Goal: Information Seeking & Learning: Find specific page/section

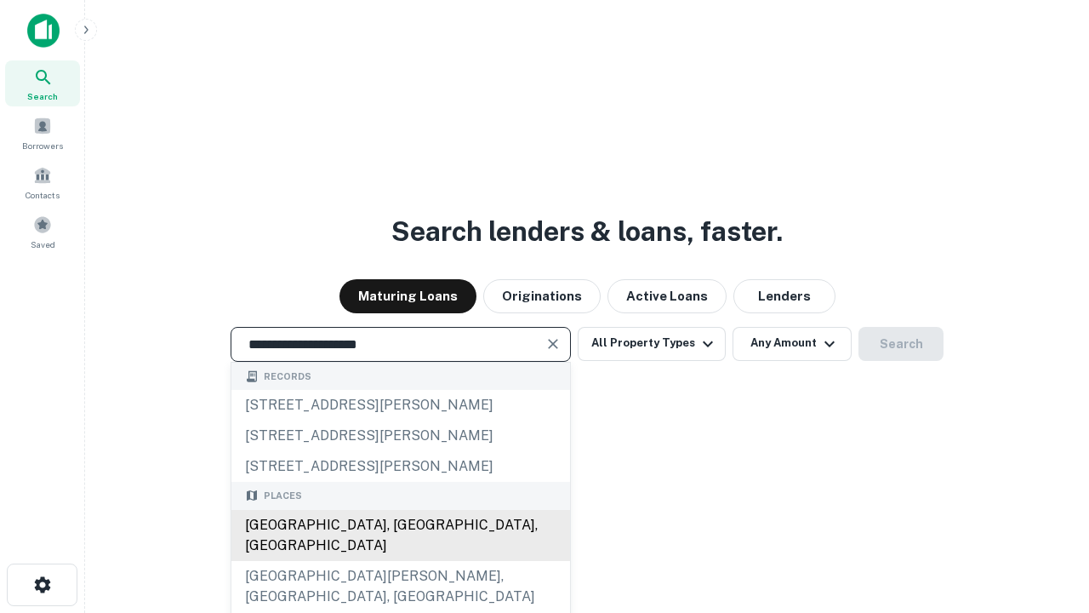
click at [400, 561] on div "[GEOGRAPHIC_DATA], [GEOGRAPHIC_DATA], [GEOGRAPHIC_DATA]" at bounding box center [400, 535] width 339 height 51
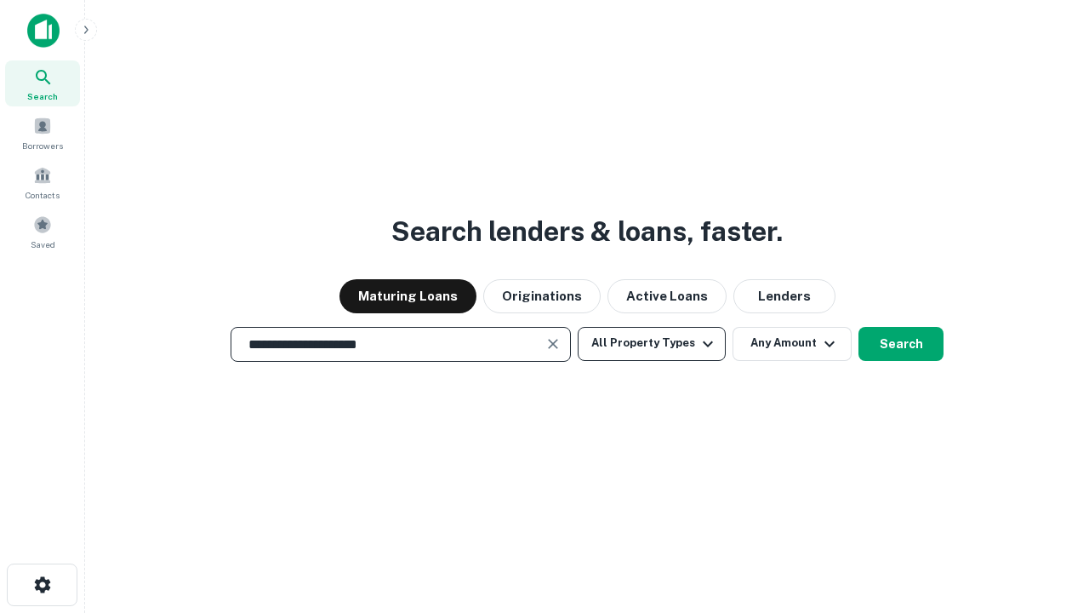
type input "**********"
click at [652, 343] on button "All Property Types" at bounding box center [652, 344] width 148 height 34
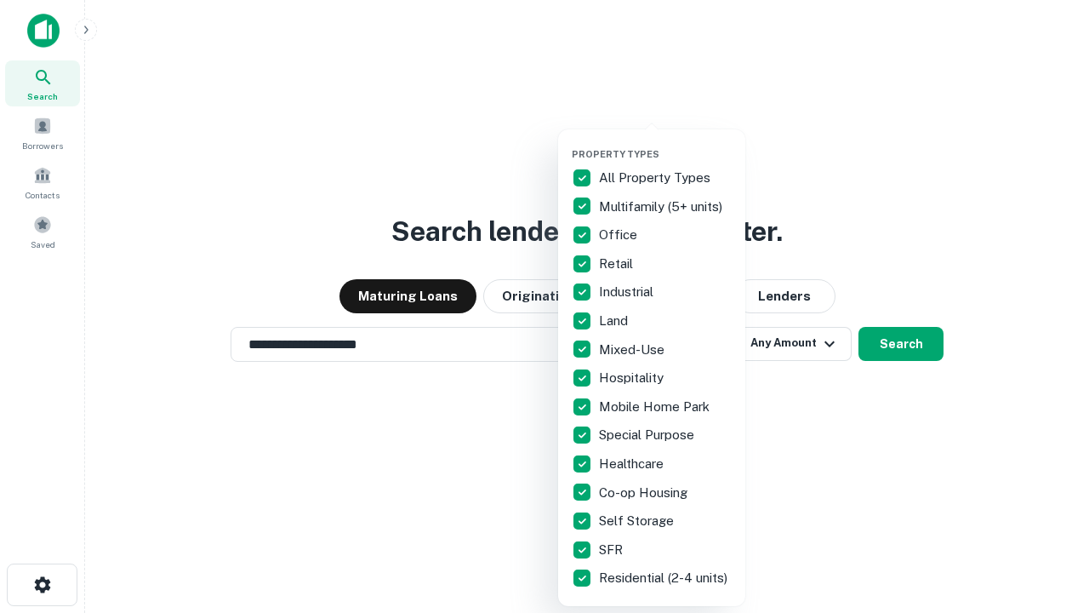
click at [665, 143] on button "button" at bounding box center [665, 143] width 187 height 1
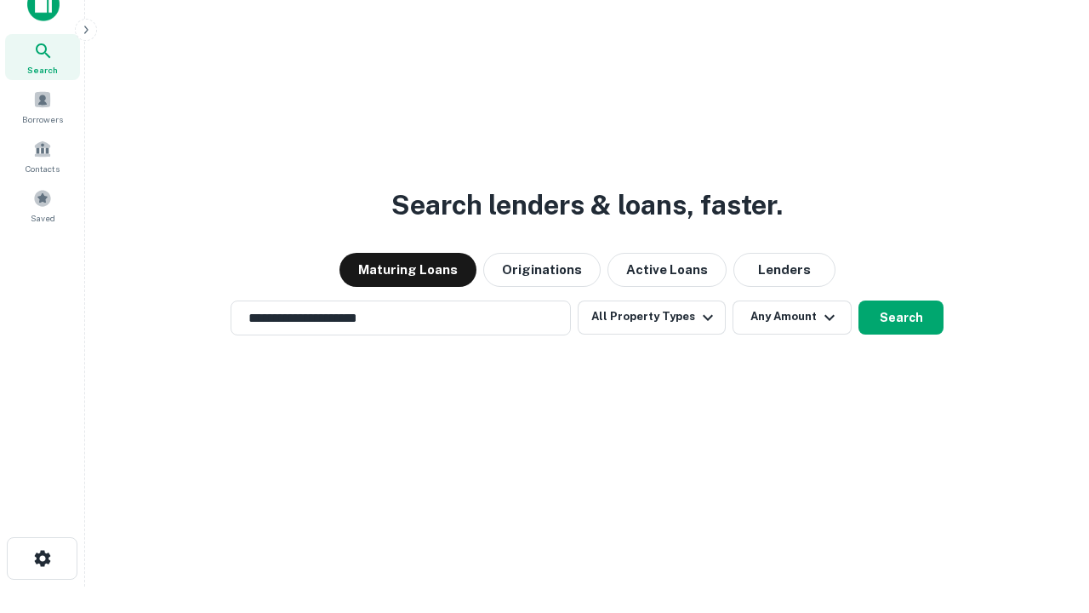
scroll to position [10, 205]
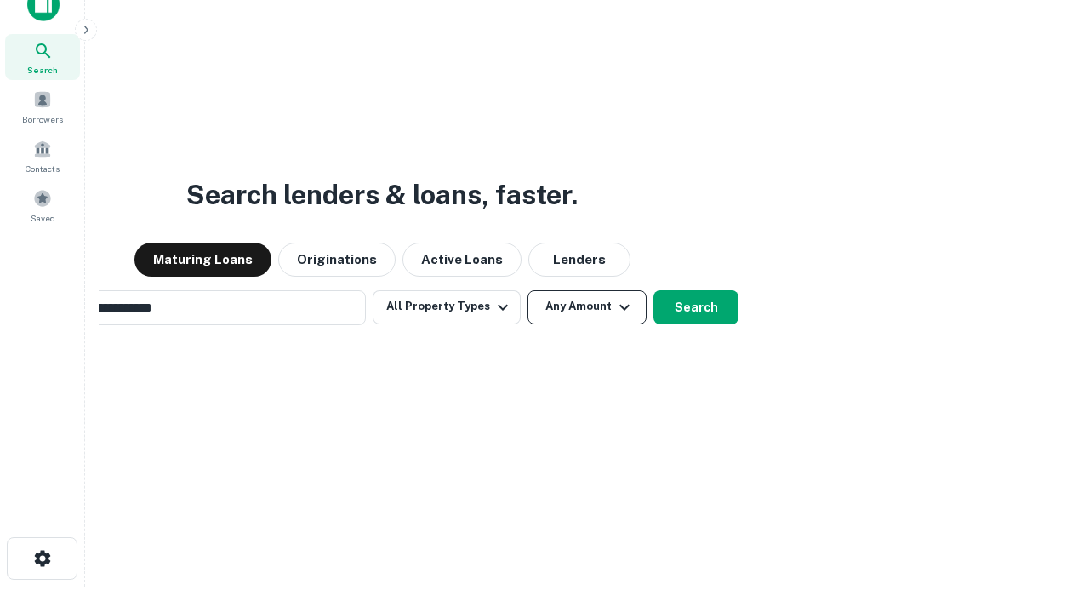
click at [528, 290] on button "Any Amount" at bounding box center [587, 307] width 119 height 34
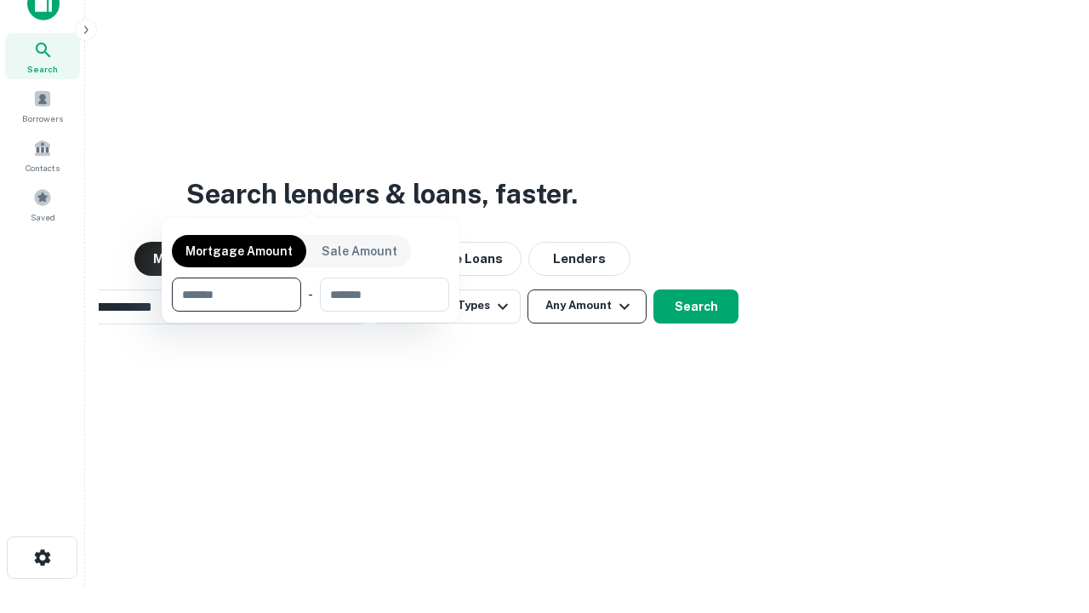
scroll to position [123, 482]
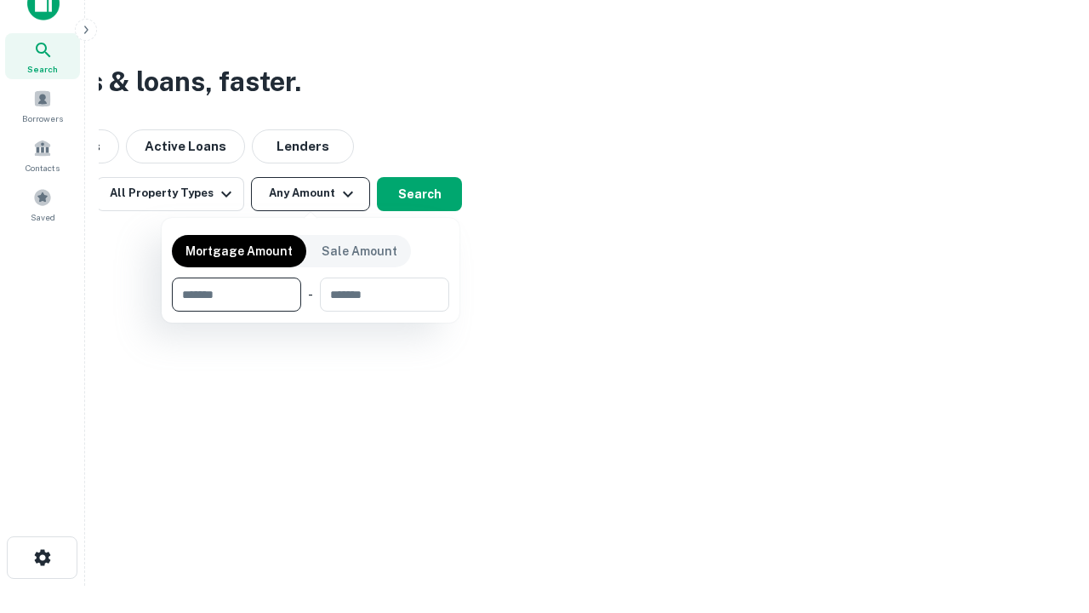
type input "*******"
click at [311, 311] on button "button" at bounding box center [310, 311] width 277 height 1
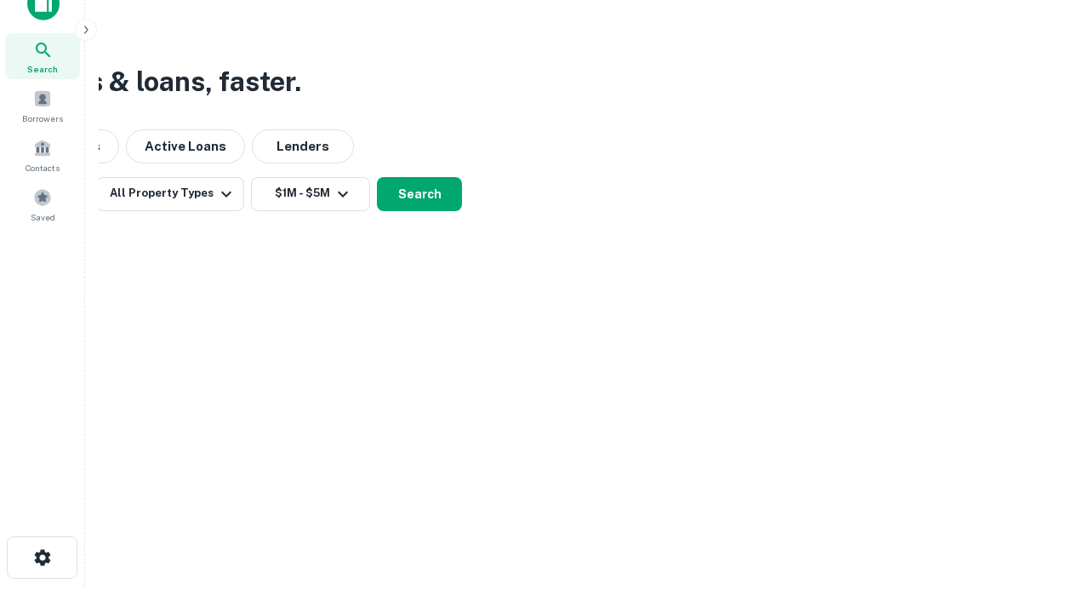
scroll to position [10, 314]
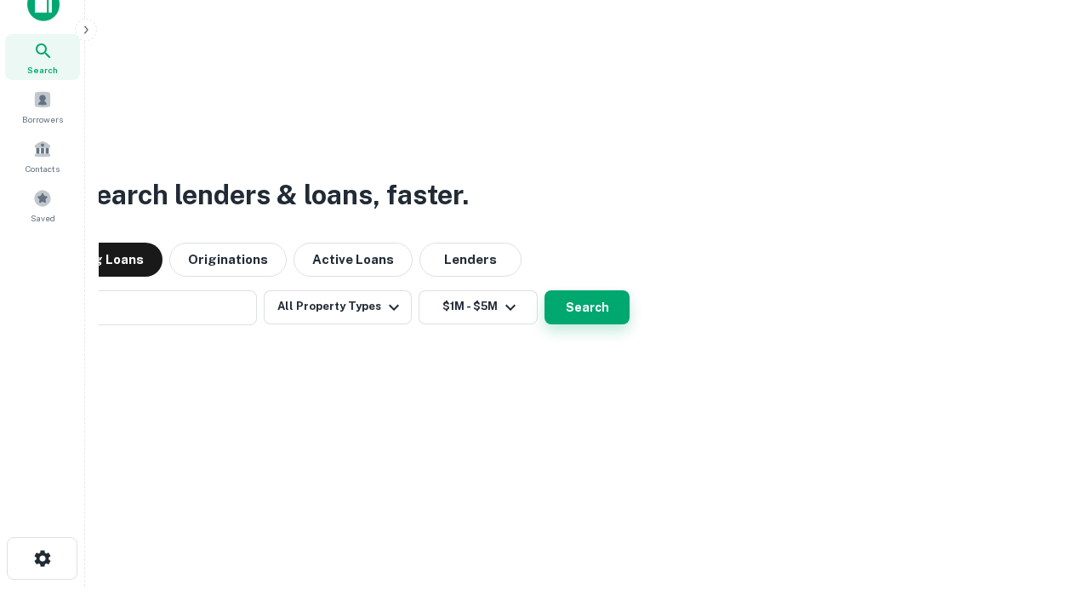
click at [545, 290] on button "Search" at bounding box center [587, 307] width 85 height 34
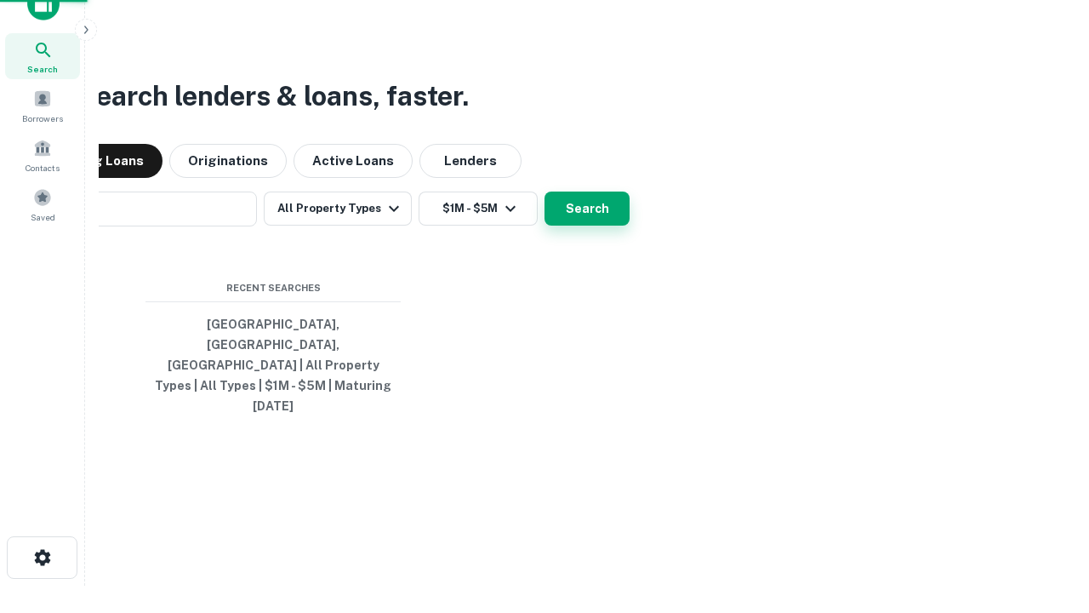
scroll to position [45, 482]
